Goal: Obtain resource: Download file/media

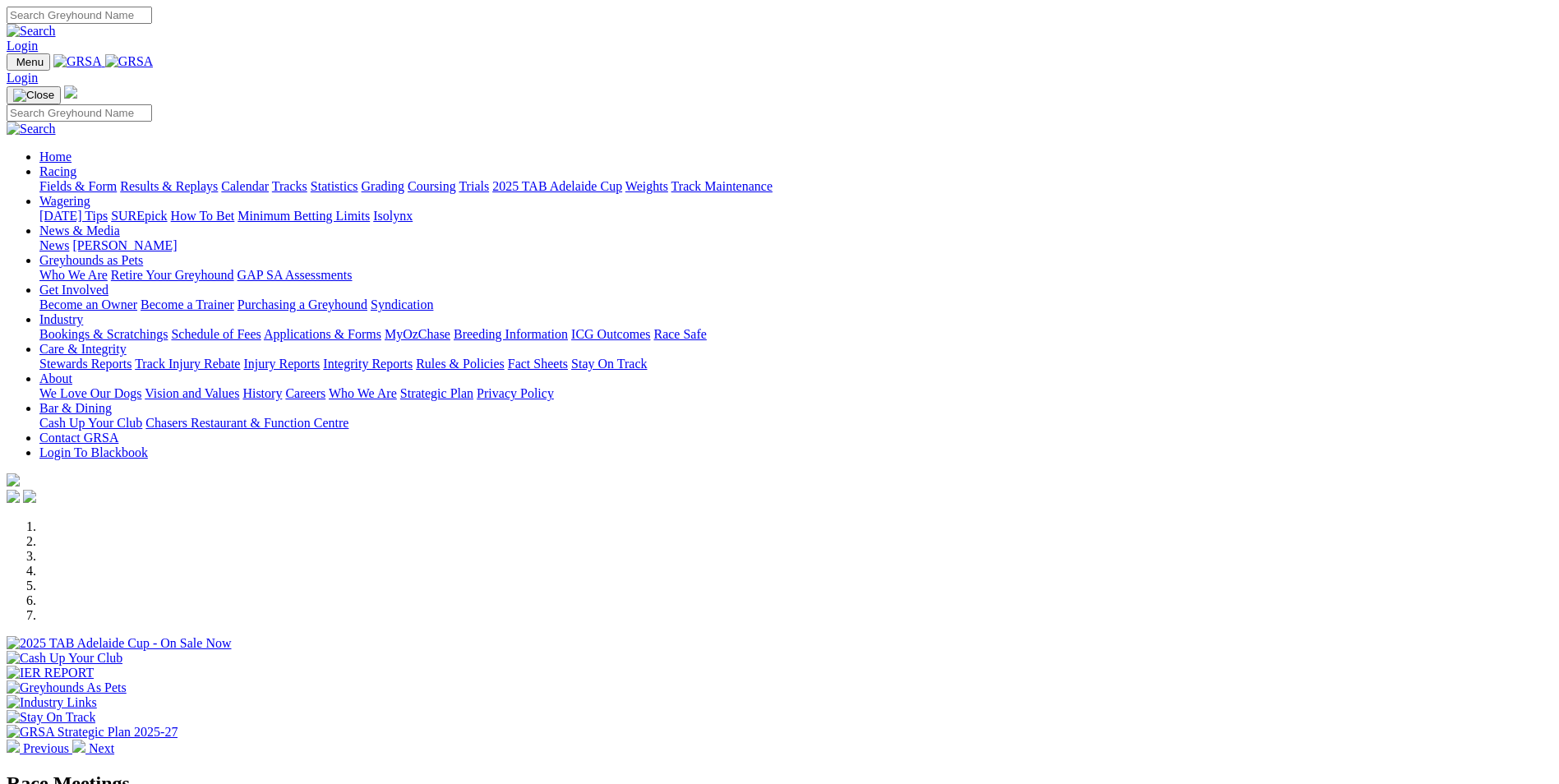
scroll to position [328, 0]
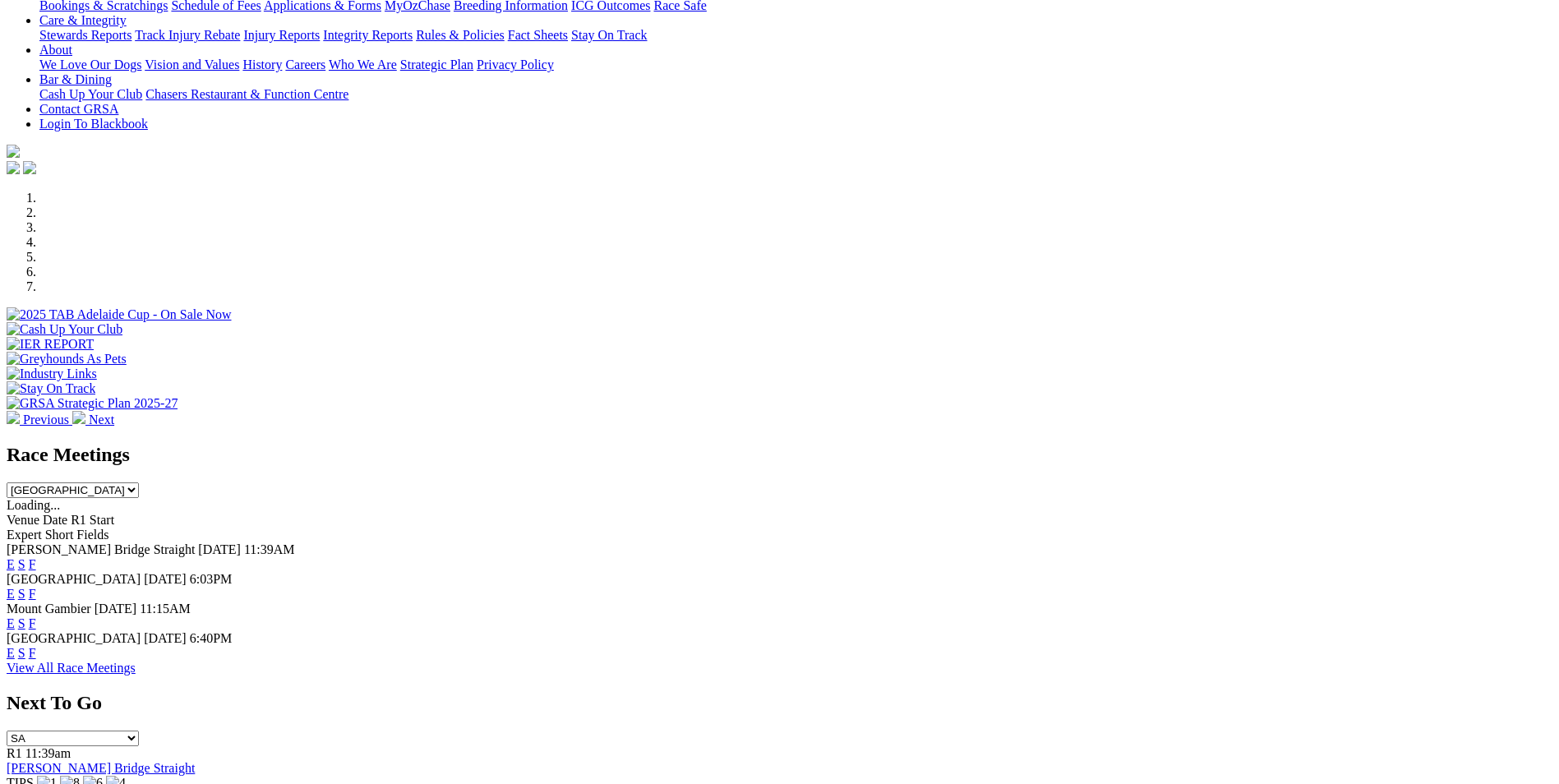
click at [15, 558] on link "E" at bounding box center [10, 564] width 8 height 14
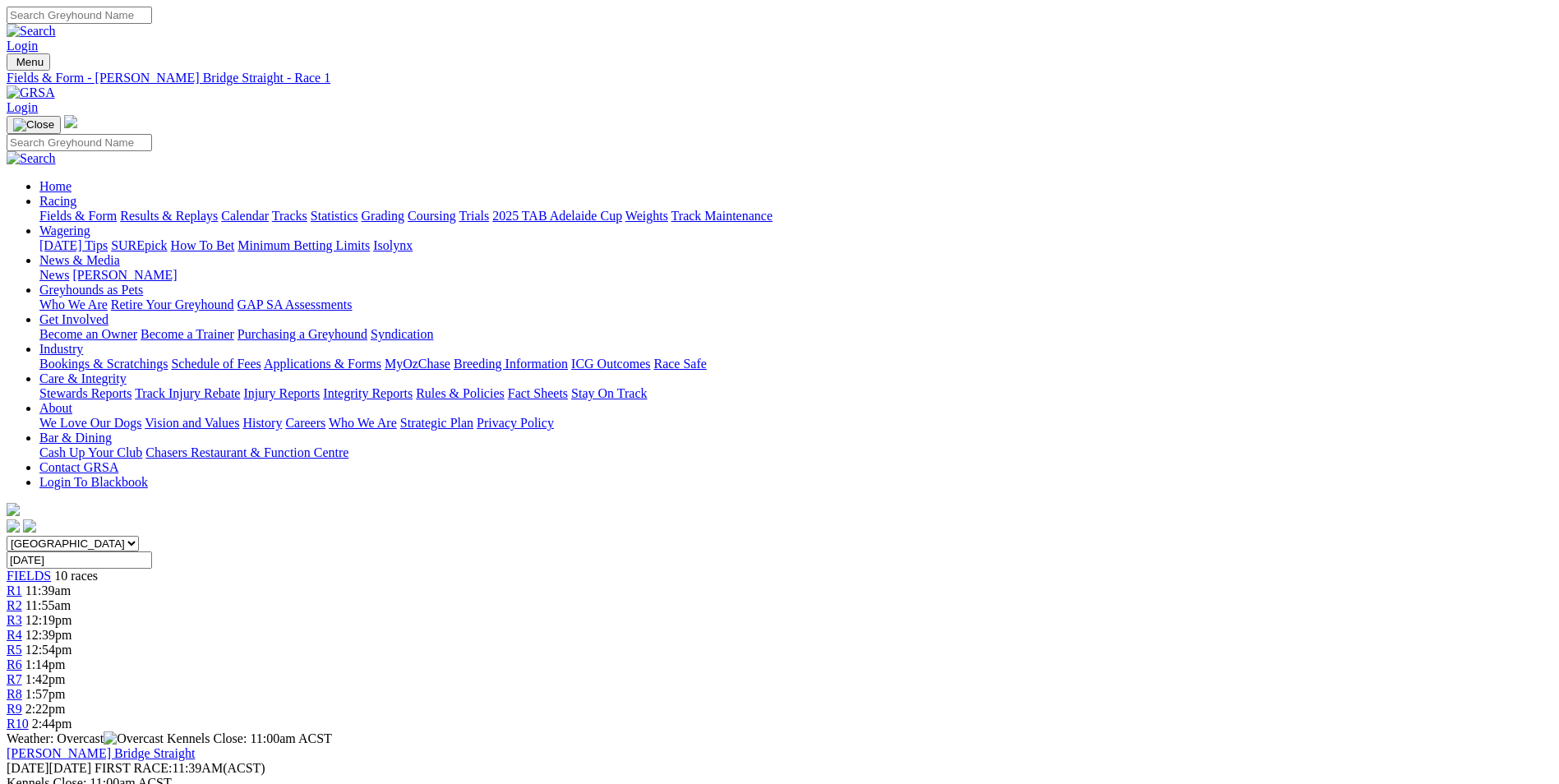
click at [818, 221] on link "PDF" at bounding box center [807, 213] width 24 height 14
